Goal: Check status: Check status

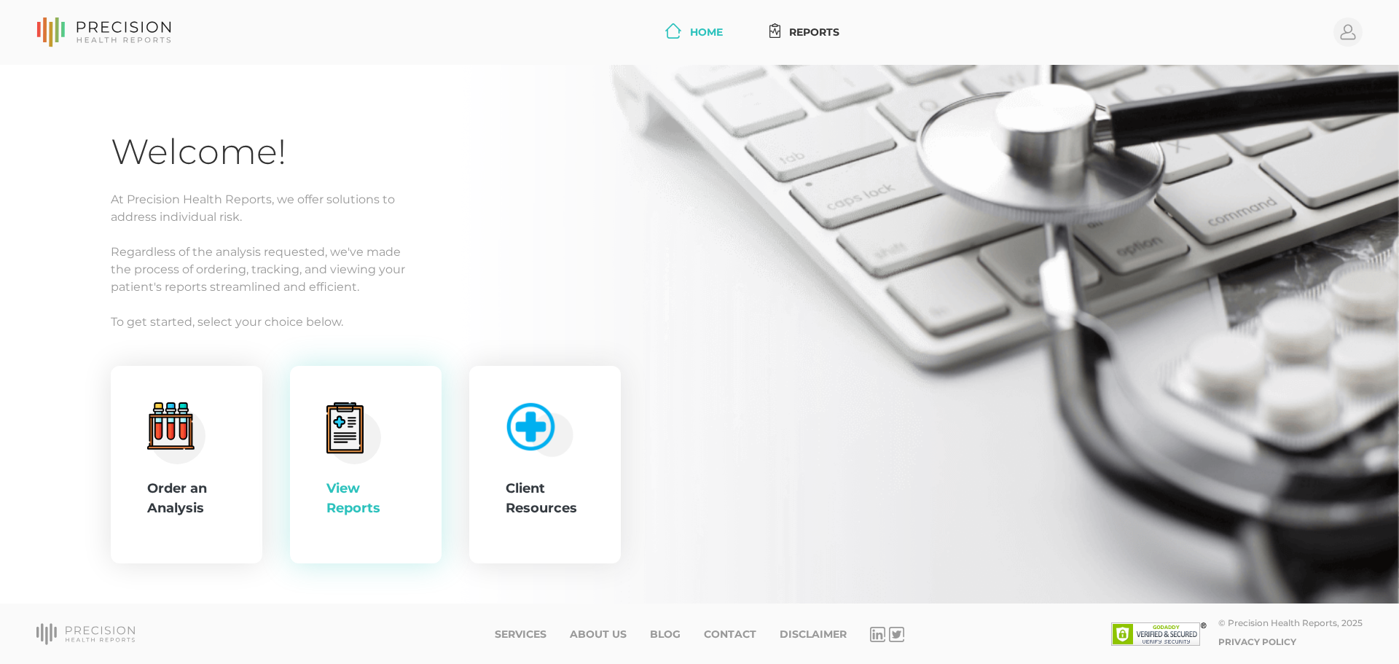
click at [338, 447] on icon at bounding box center [345, 429] width 30 height 41
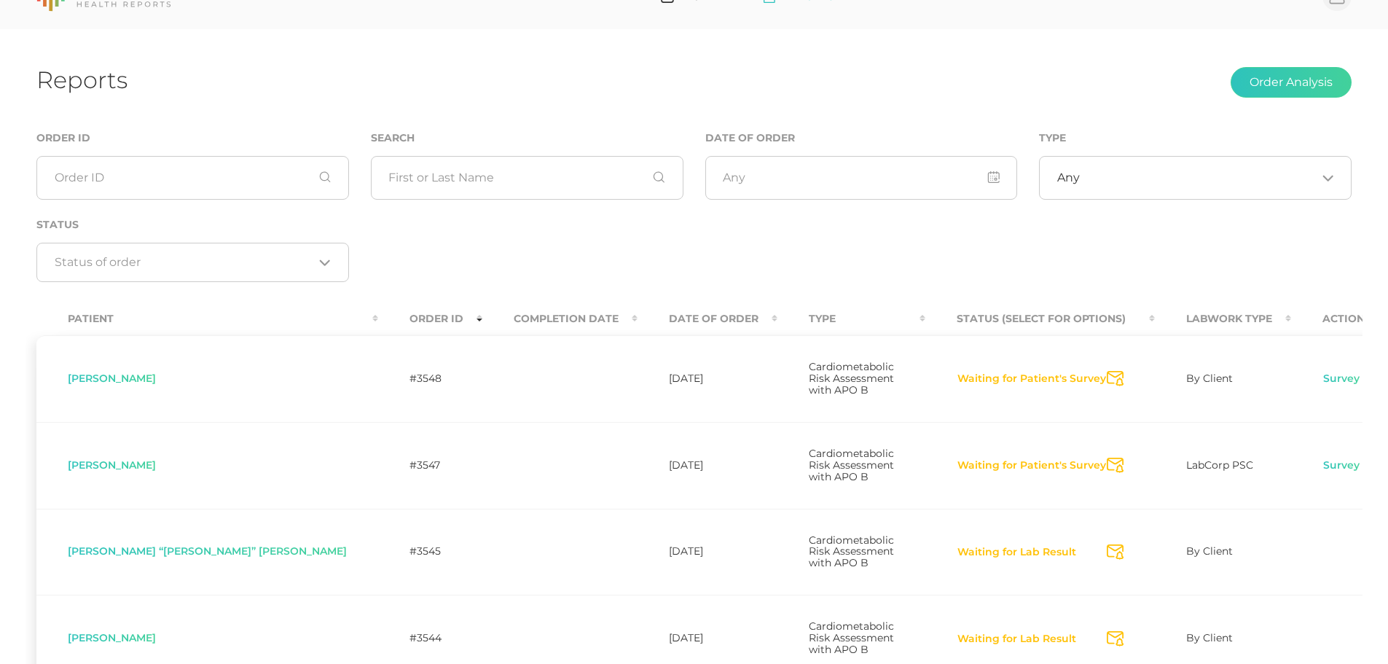
scroll to position [45, 0]
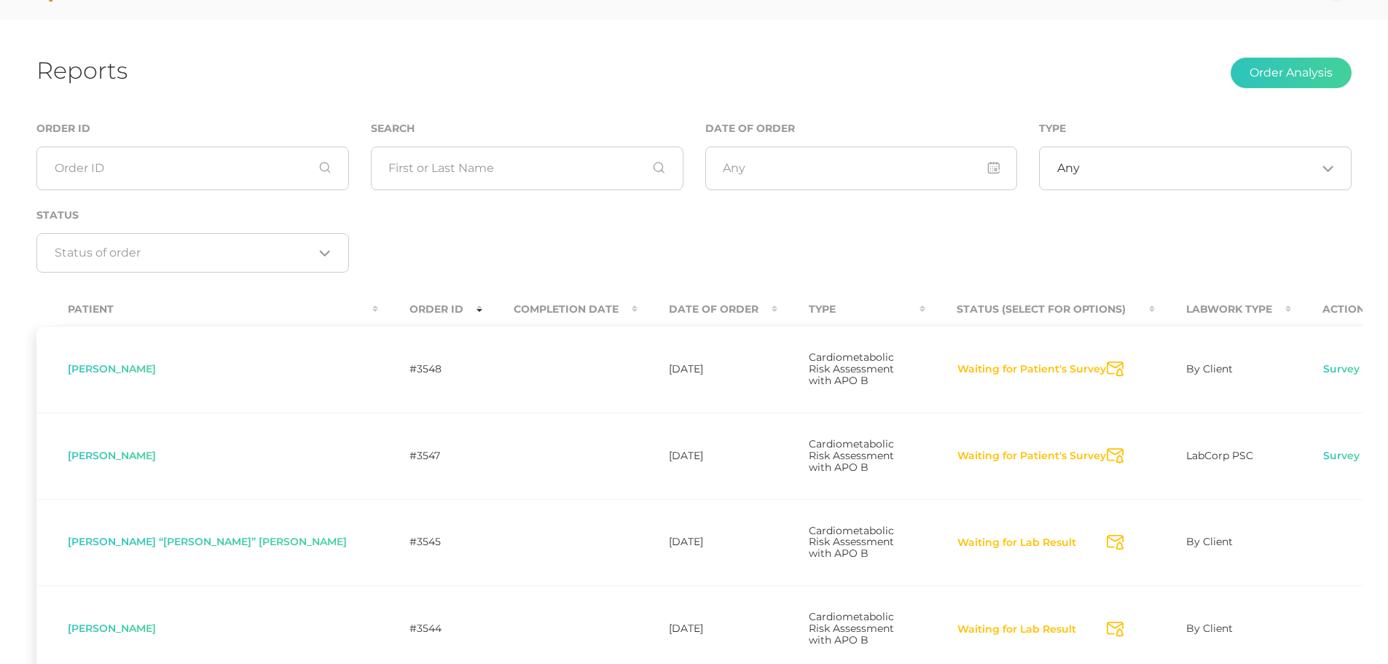
click at [980, 429] on td "Waiting for Patient's Survey Send Notification" at bounding box center [1040, 455] width 230 height 87
click at [1017, 449] on button "Waiting for Patient's Survey" at bounding box center [1032, 456] width 150 height 15
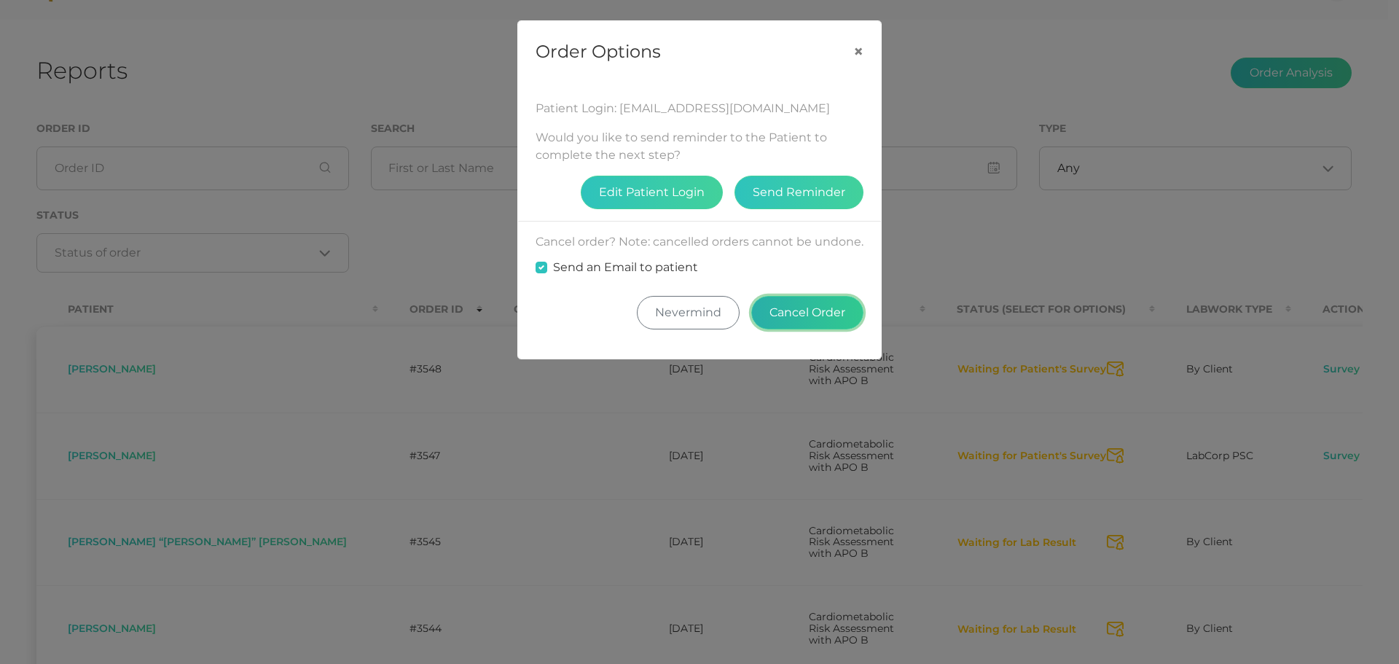
click at [837, 307] on button "Cancel Order" at bounding box center [807, 313] width 112 height 34
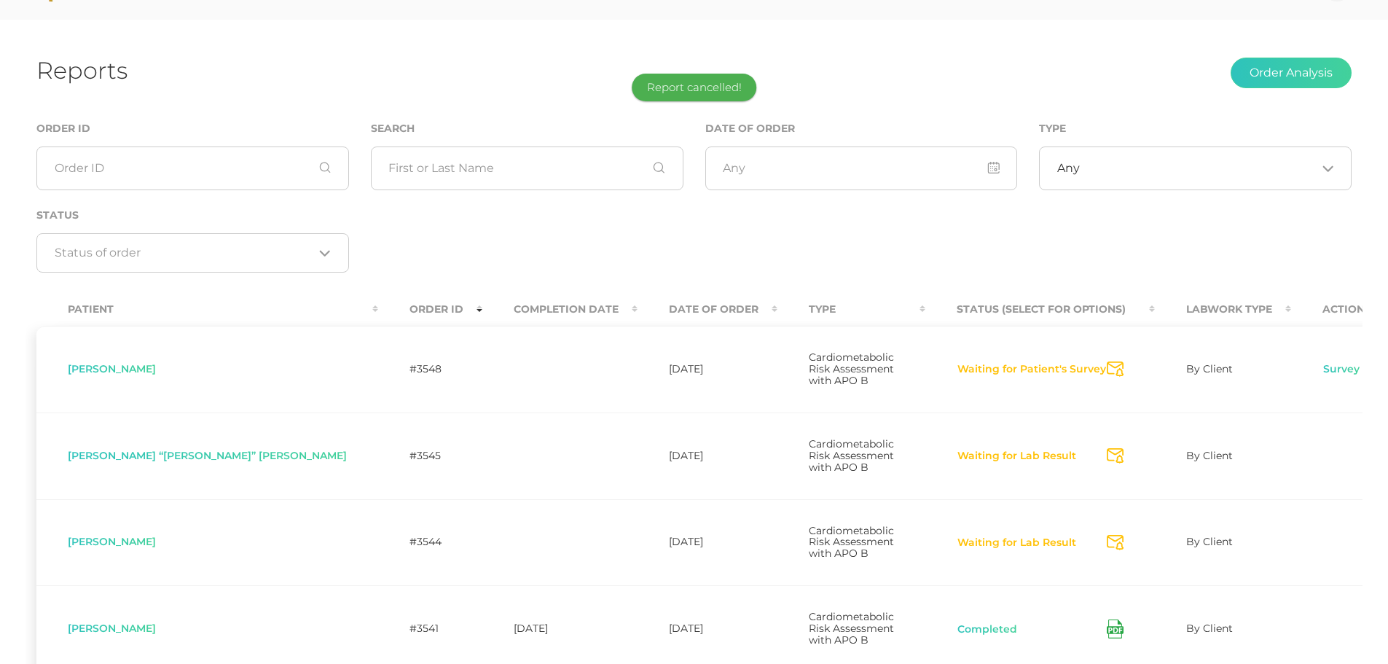
click at [498, 246] on div "Order ID Search Date of Order Type Any Loading... Status Loading..." at bounding box center [694, 204] width 1337 height 169
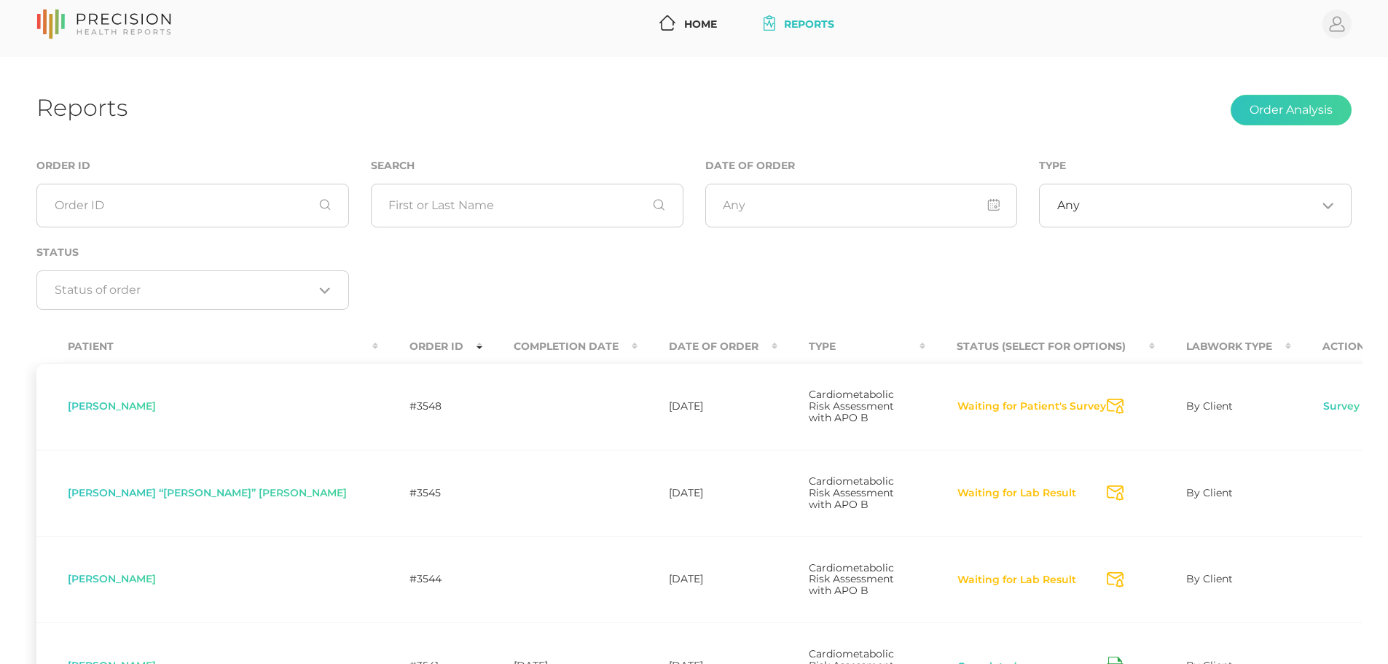
scroll to position [0, 0]
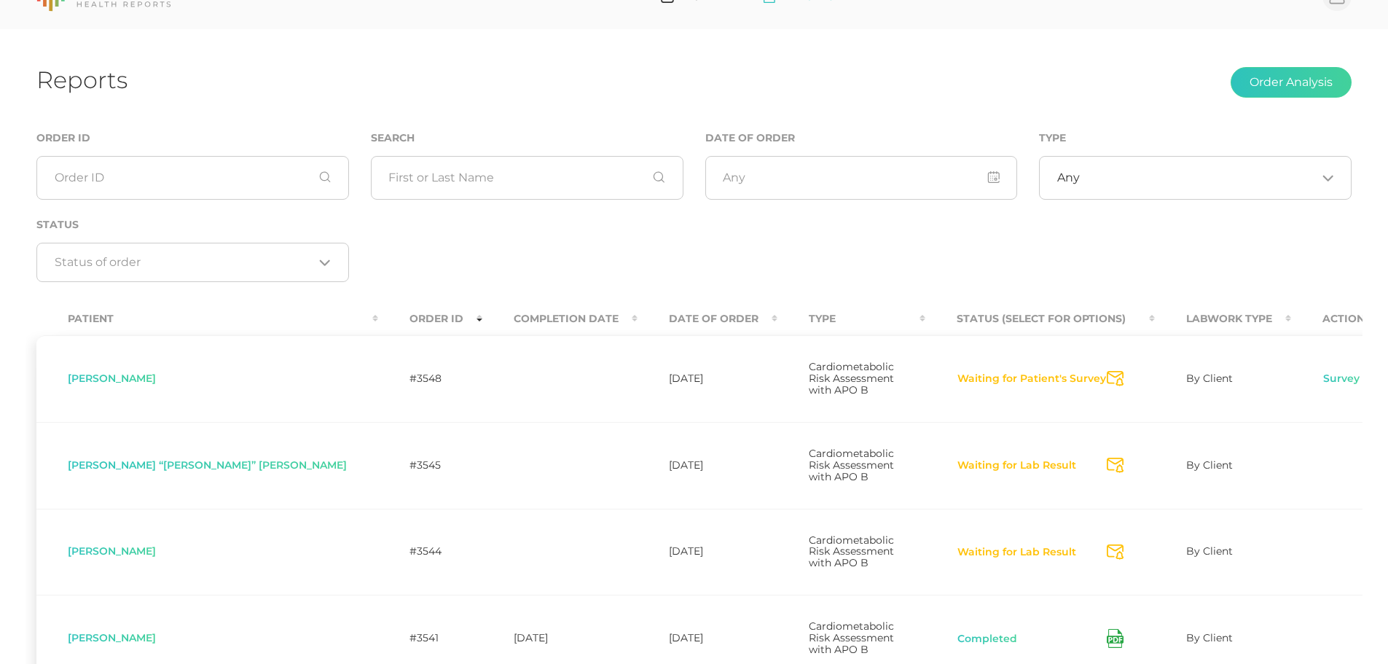
scroll to position [50, 0]
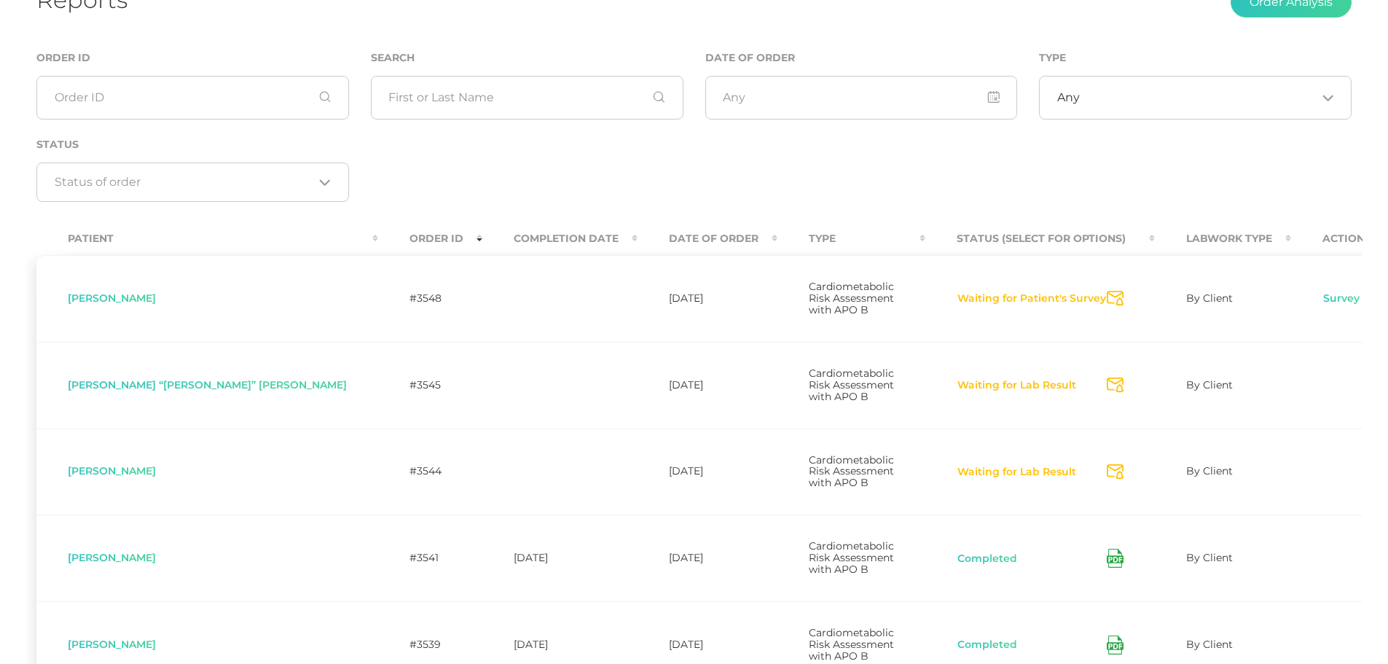
scroll to position [118, 0]
click at [158, 291] on div "[PERSON_NAME]" at bounding box center [207, 297] width 279 height 12
click at [128, 294] on span "[PERSON_NAME]" at bounding box center [112, 295] width 88 height 13
click at [1005, 295] on button "Waiting for Patient's Survey" at bounding box center [1032, 296] width 150 height 15
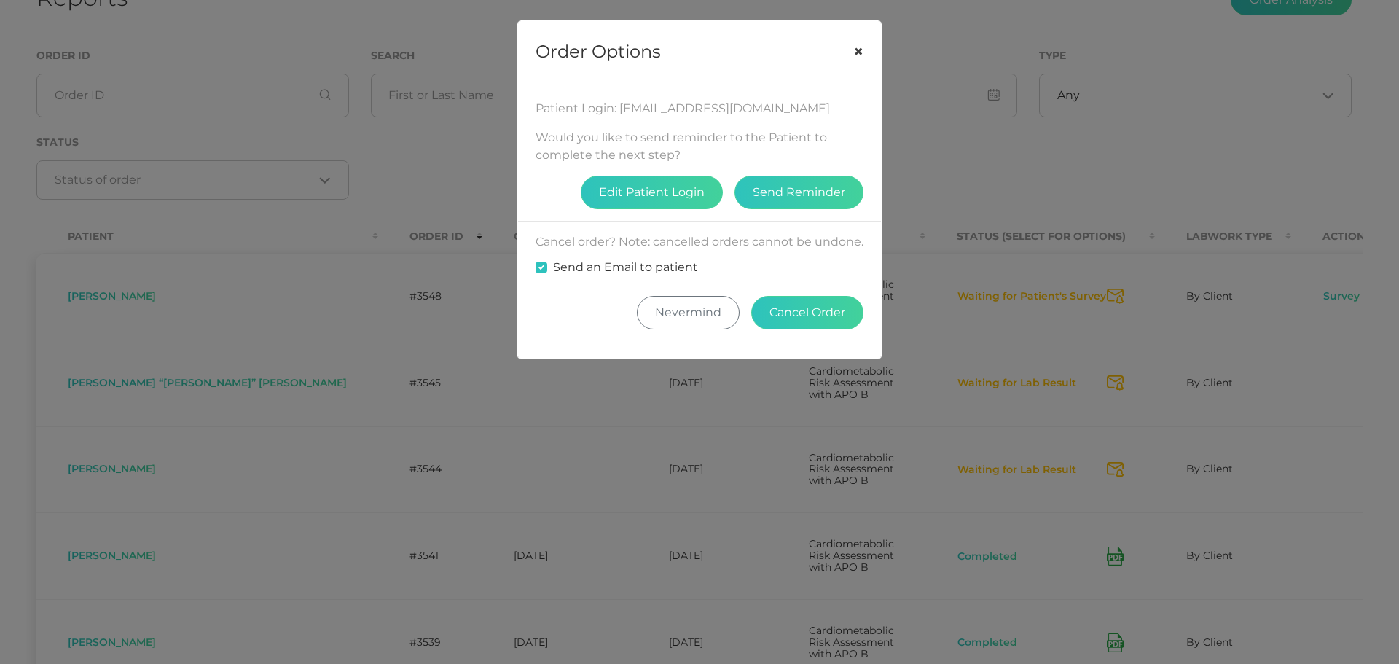
click at [851, 49] on button "×" at bounding box center [858, 51] width 45 height 61
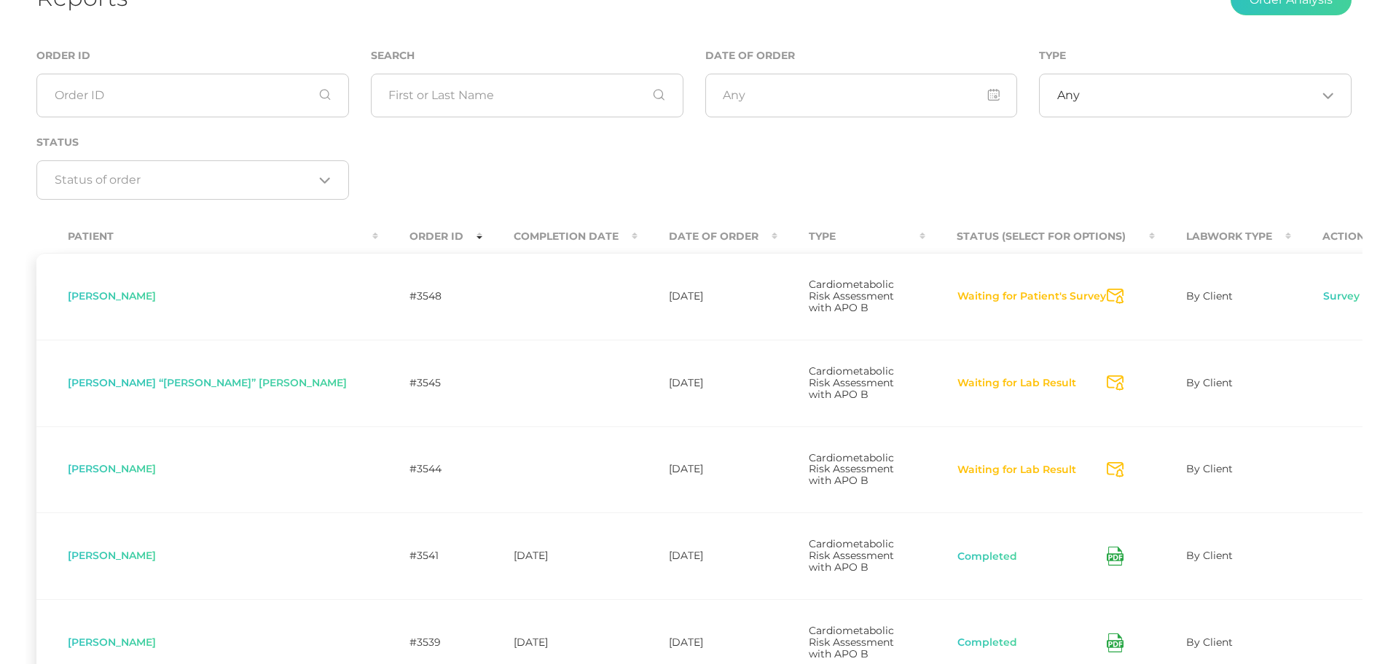
click at [1022, 294] on button "Waiting for Patient's Survey" at bounding box center [1032, 296] width 150 height 15
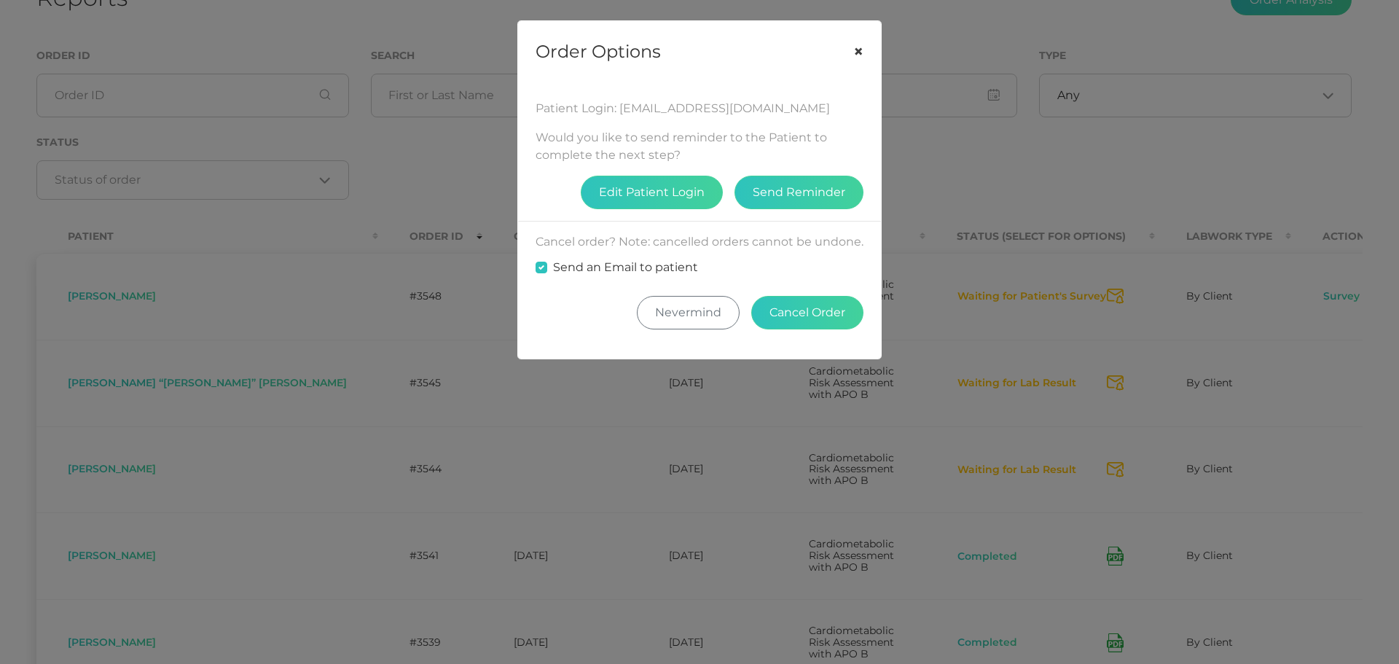
click at [855, 55] on button "×" at bounding box center [858, 51] width 45 height 61
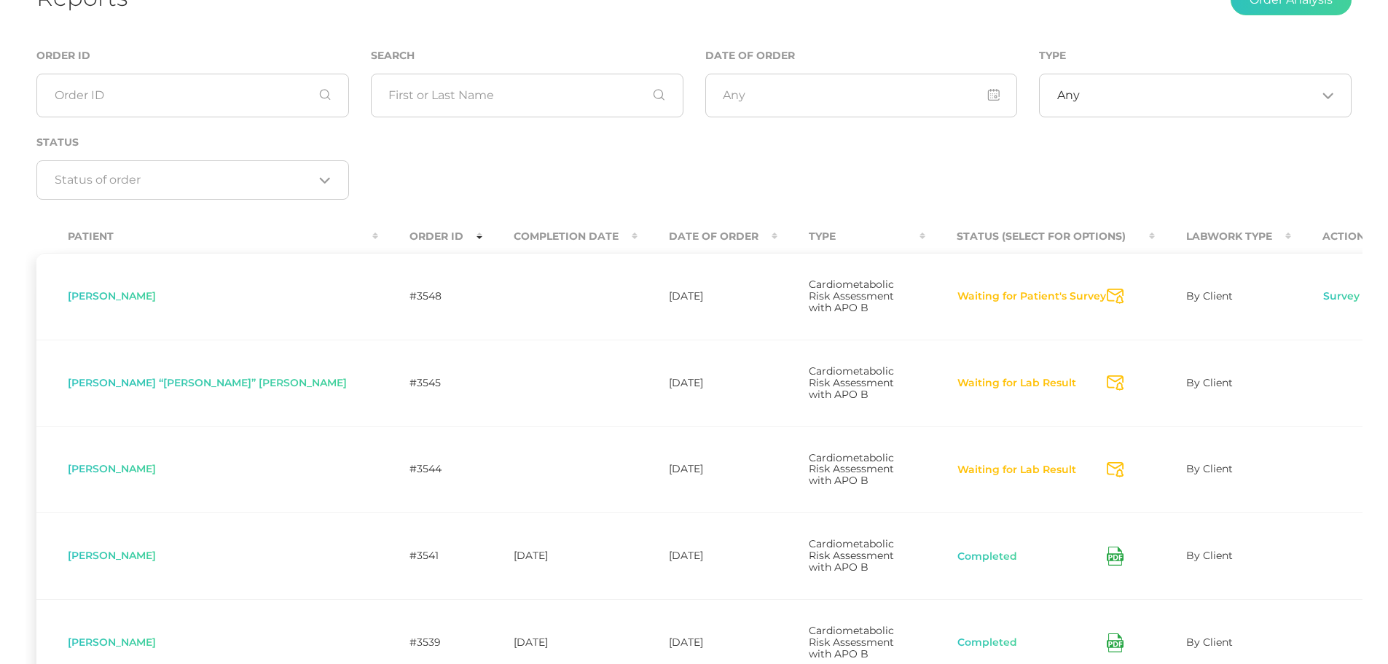
click at [1003, 128] on div "Date of Order" at bounding box center [861, 90] width 334 height 87
click at [1323, 293] on link "Survey" at bounding box center [1342, 296] width 38 height 15
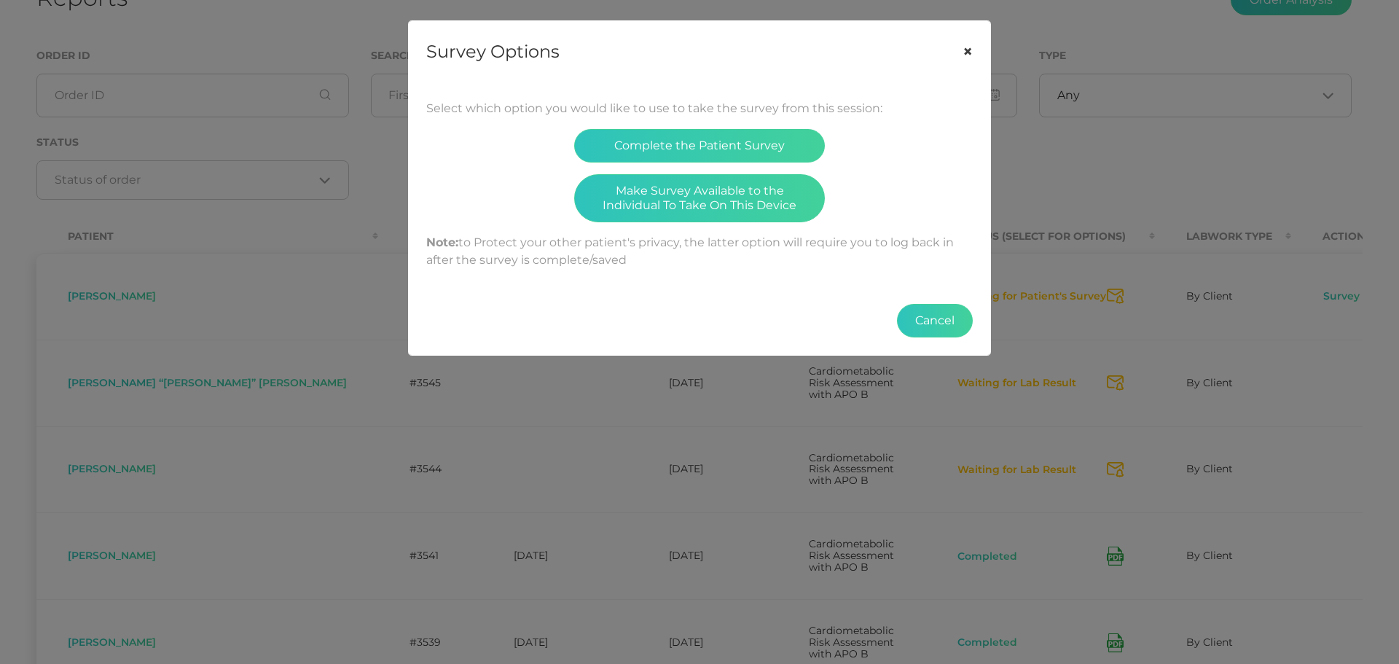
click at [960, 45] on button "×" at bounding box center [967, 51] width 45 height 61
